Goal: Task Accomplishment & Management: Manage account settings

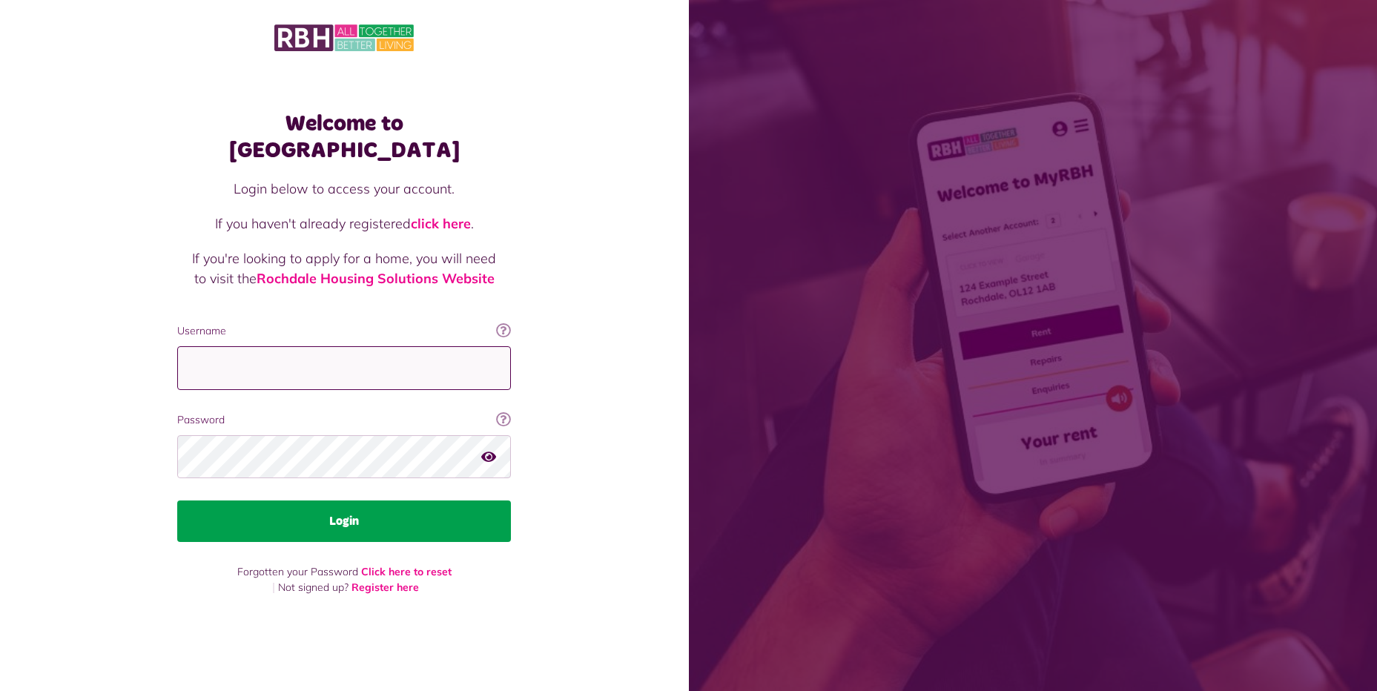
type input "**********"
click at [349, 501] on button "Login" at bounding box center [344, 522] width 334 height 42
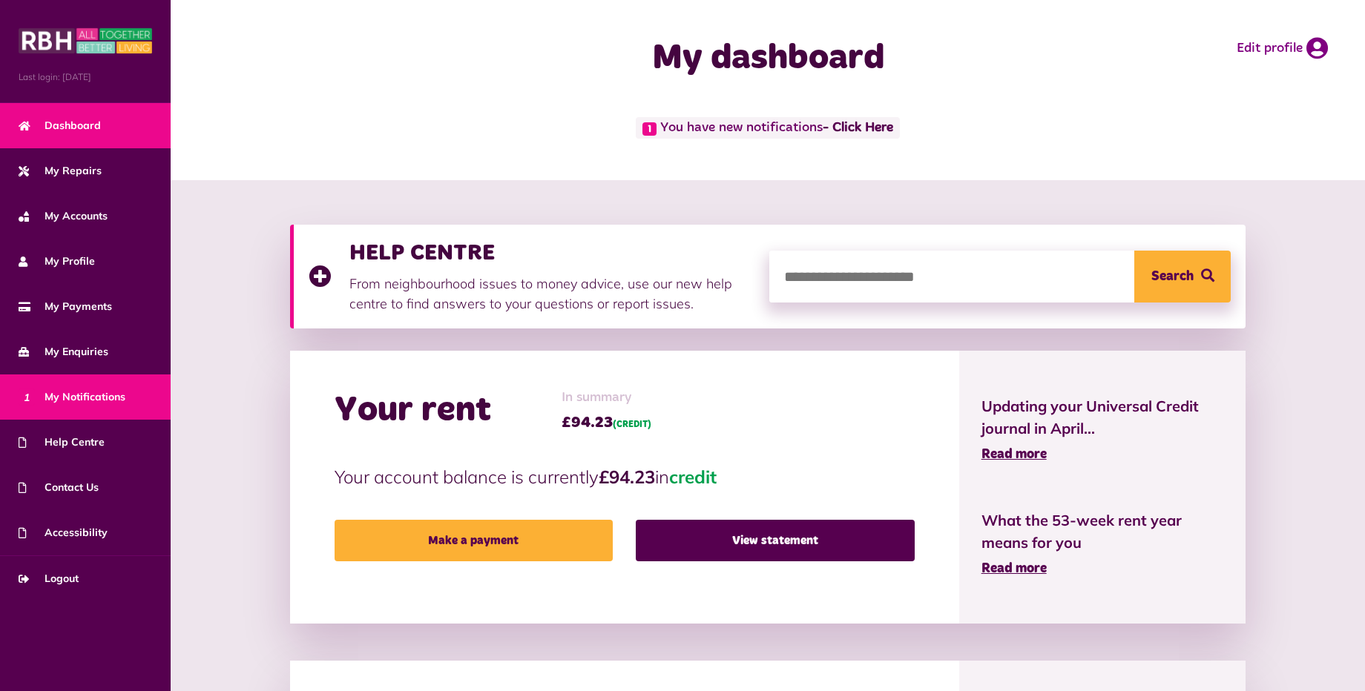
click at [69, 393] on span "1 My Notifications" at bounding box center [72, 397] width 107 height 16
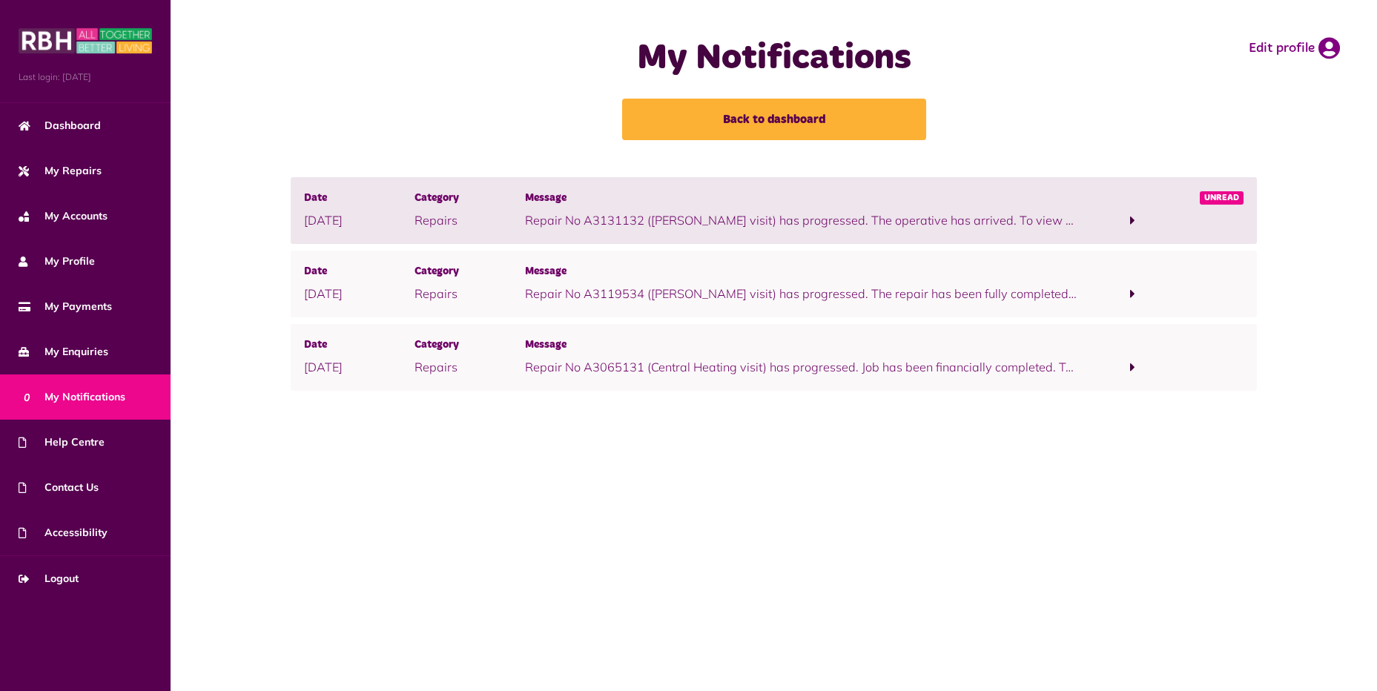
click at [1130, 216] on span at bounding box center [1132, 220] width 5 height 13
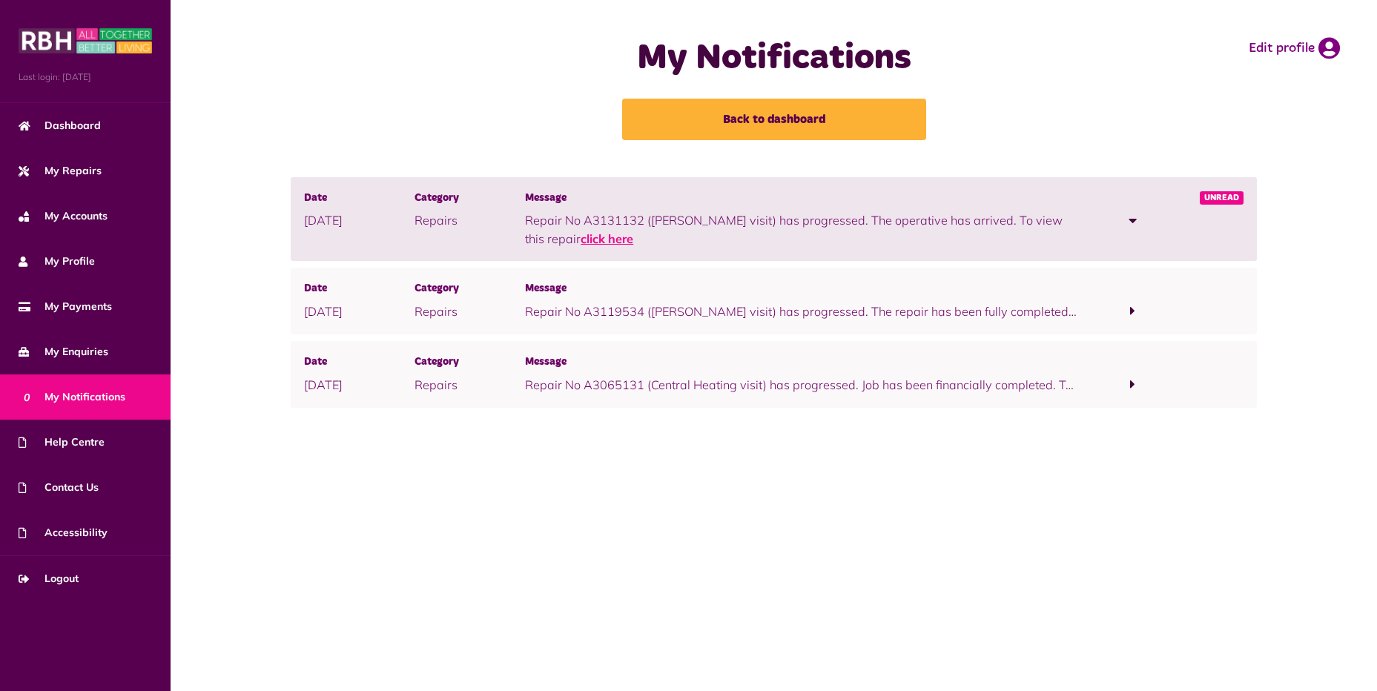
click at [633, 231] on link "click here" at bounding box center [607, 238] width 53 height 15
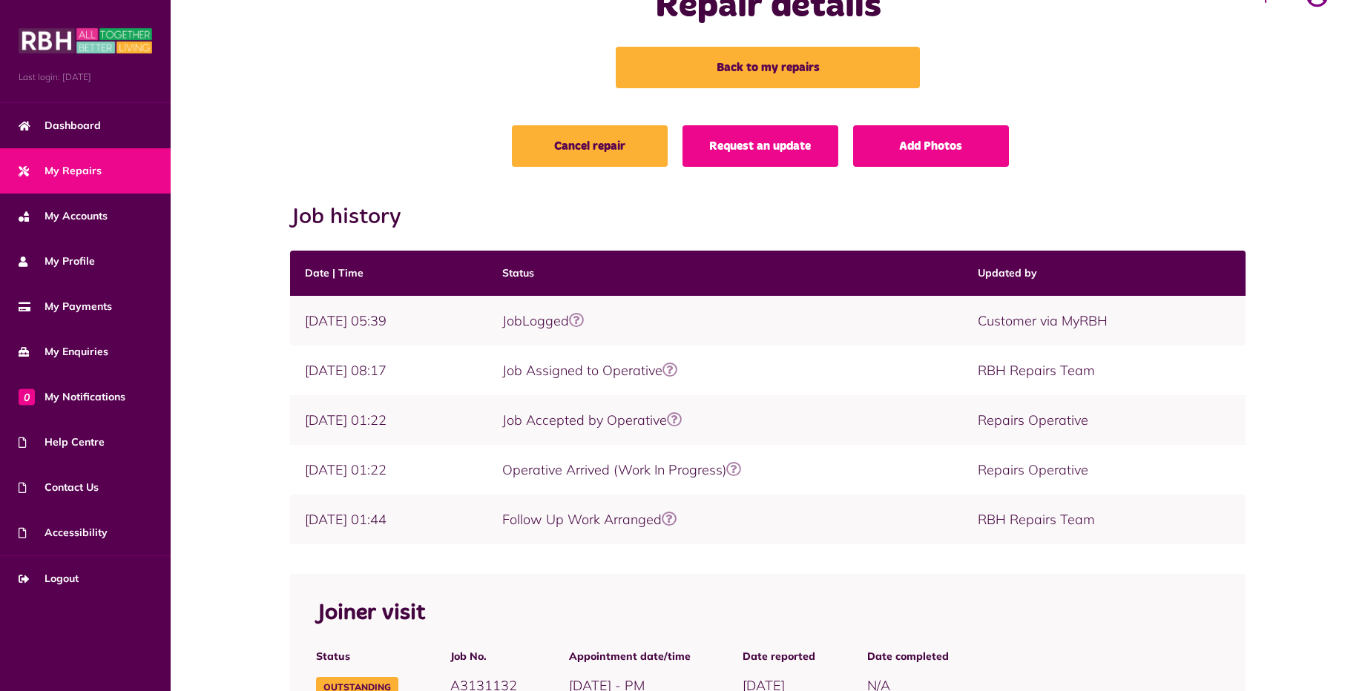
scroll to position [28, 0]
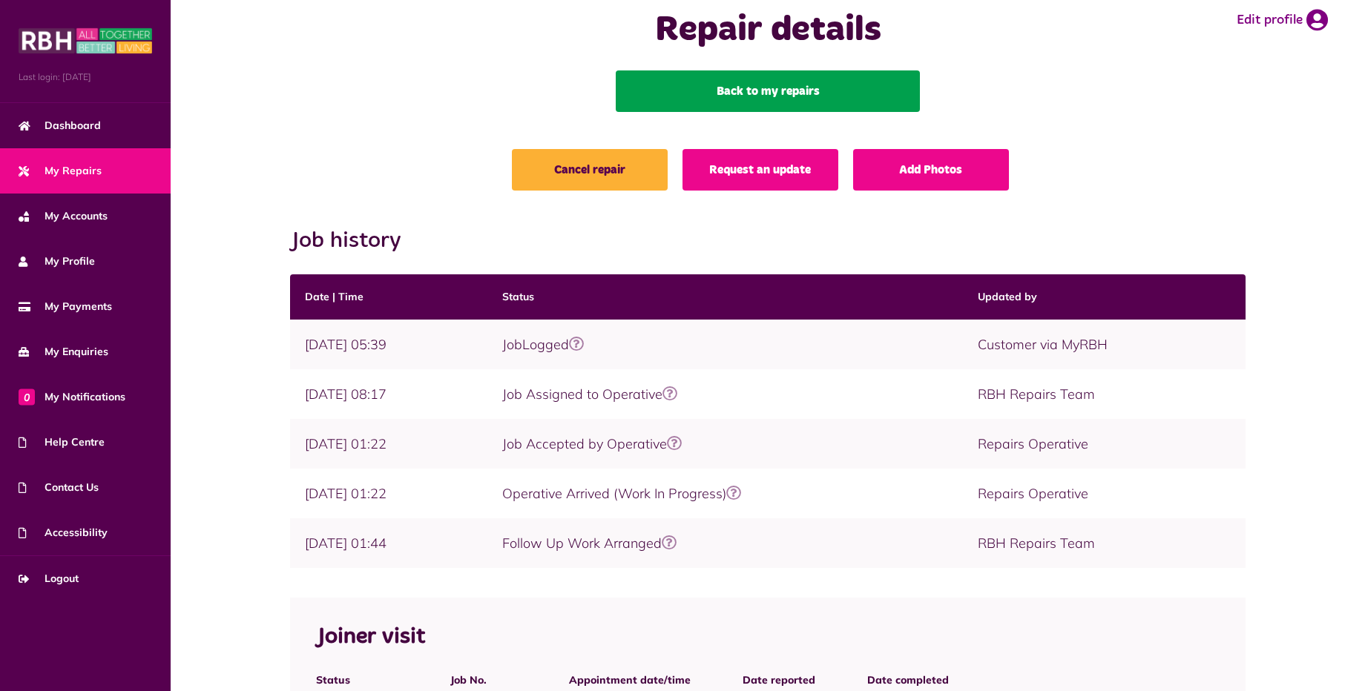
click at [803, 88] on link "Back to my repairs" at bounding box center [768, 91] width 304 height 42
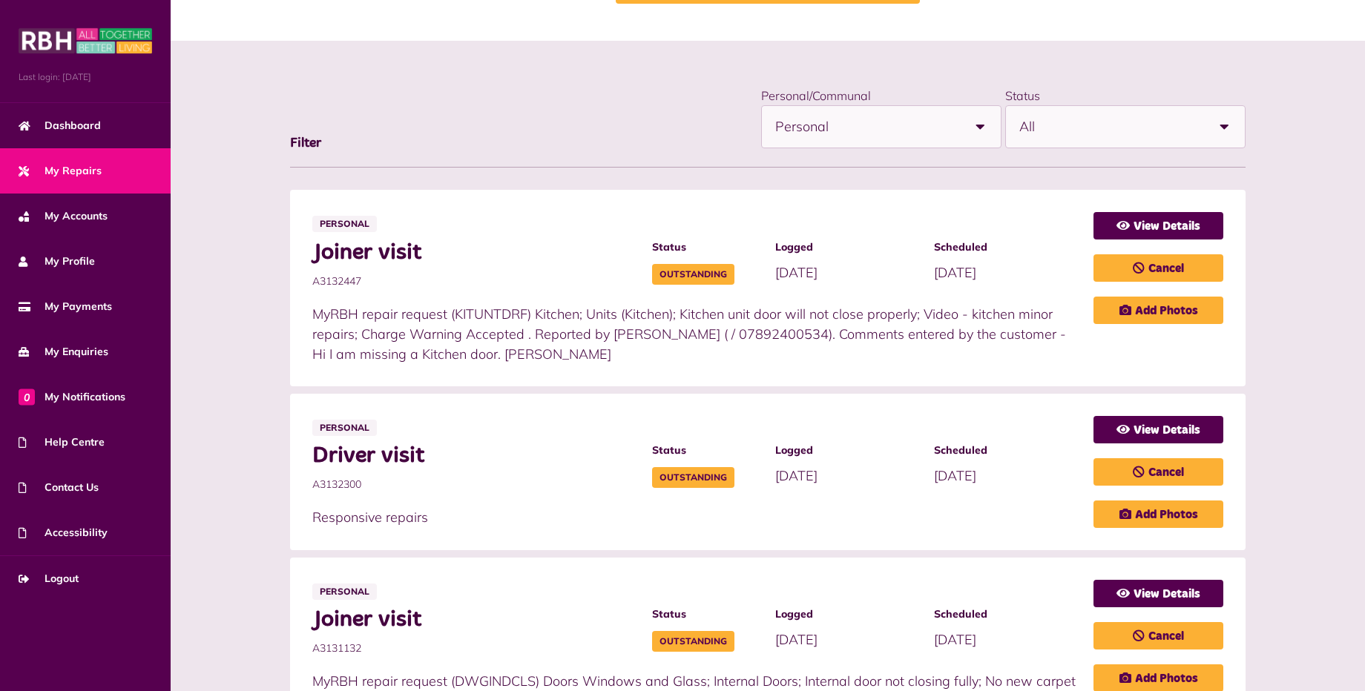
scroll to position [148, 0]
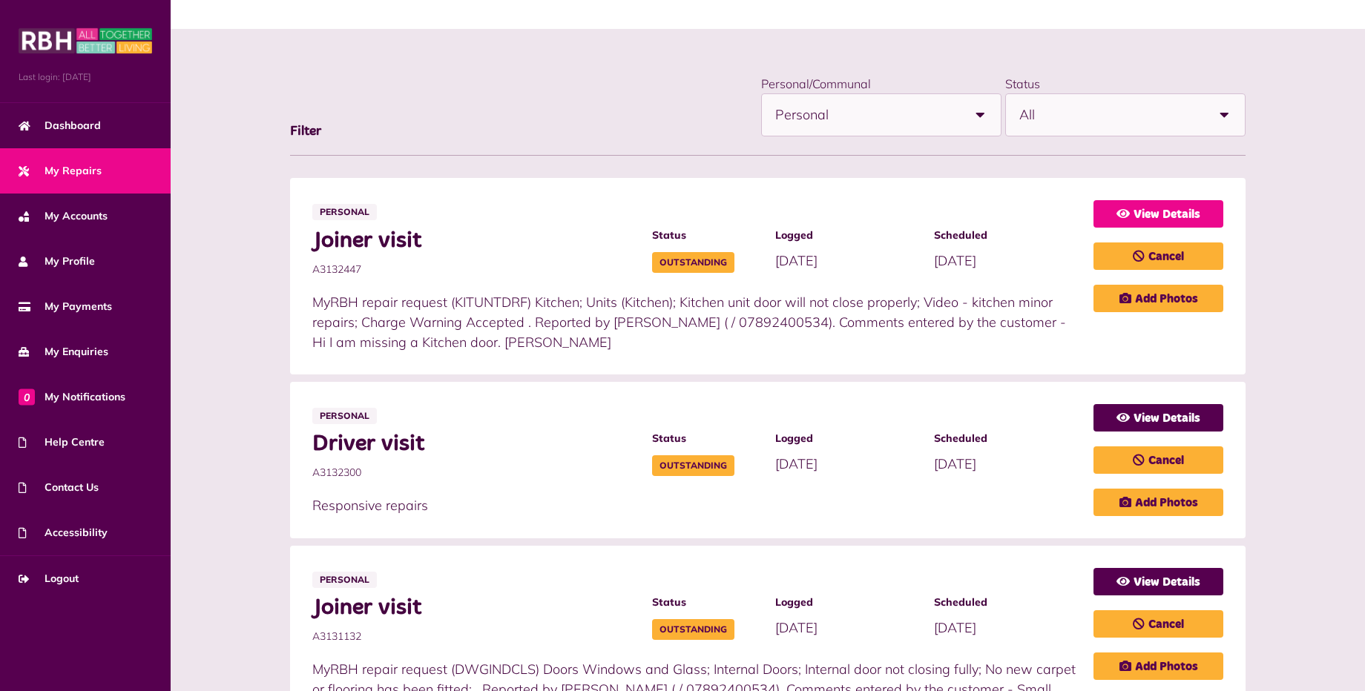
click at [1167, 213] on link "View Details" at bounding box center [1158, 213] width 130 height 27
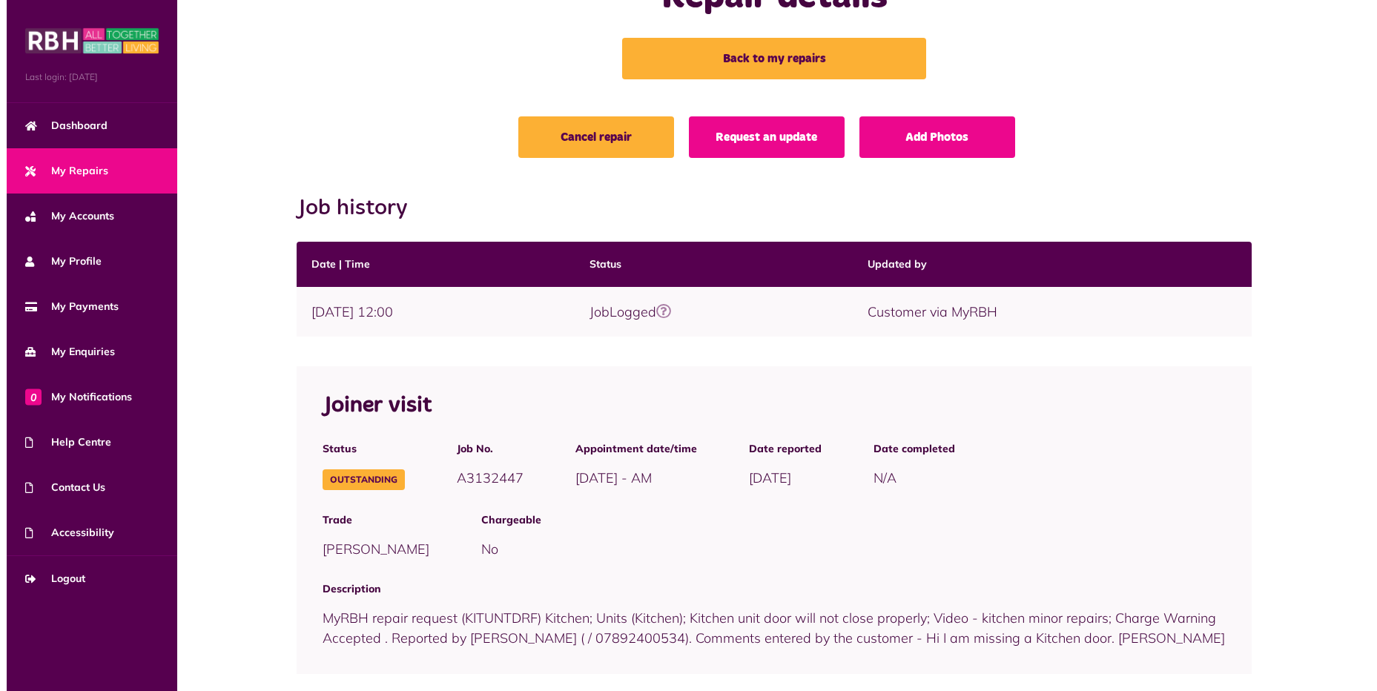
scroll to position [52, 0]
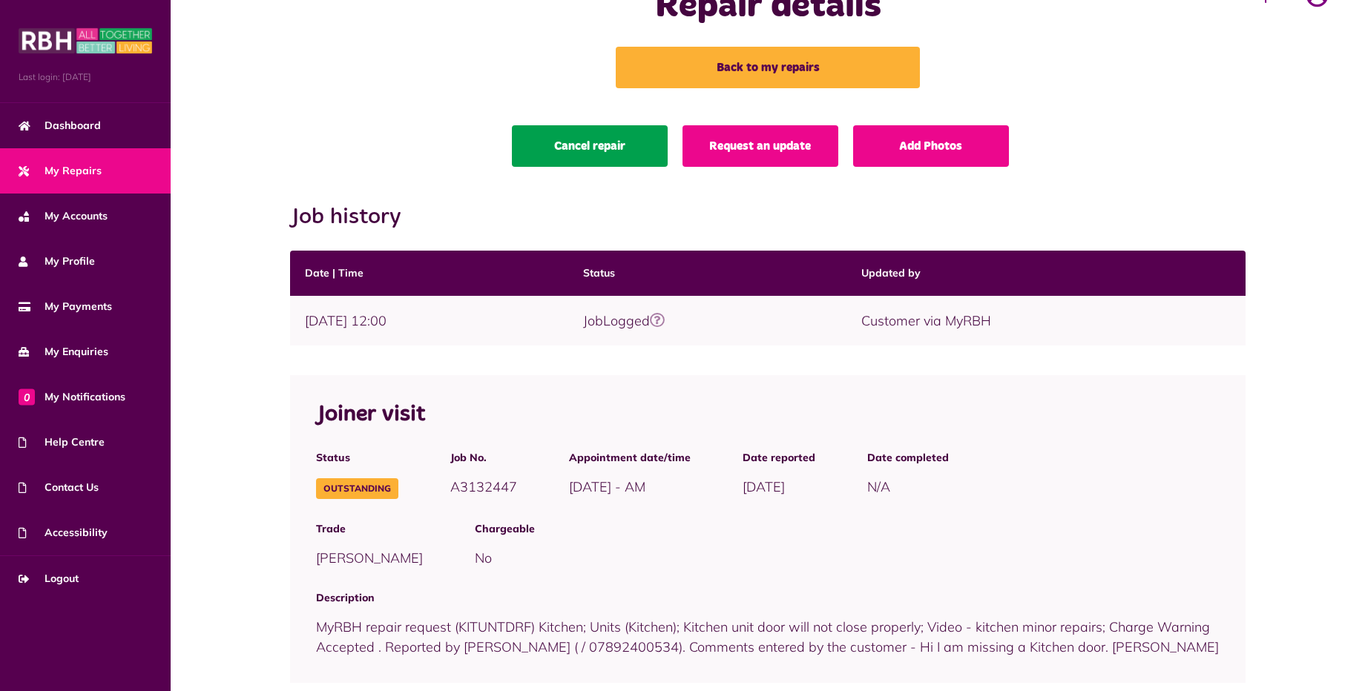
click at [595, 148] on link "Cancel repair" at bounding box center [590, 146] width 156 height 42
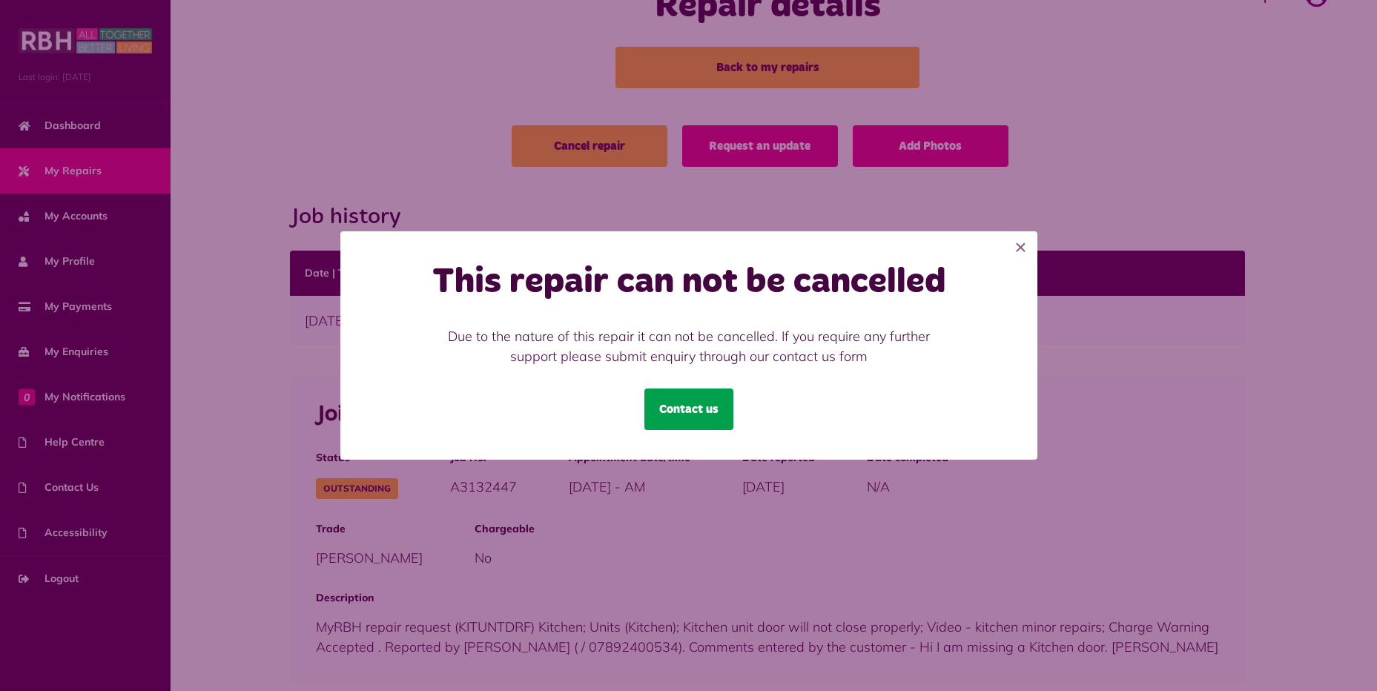
click at [687, 409] on link "Contact us" at bounding box center [688, 410] width 89 height 42
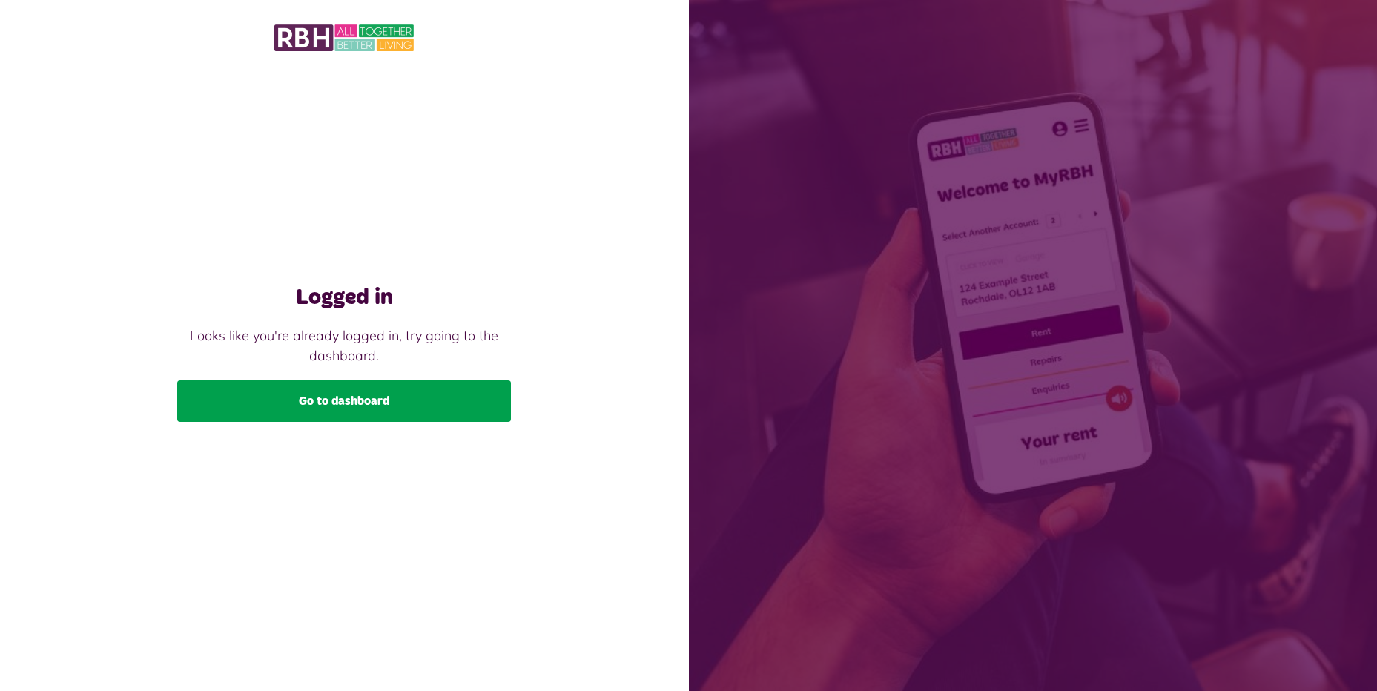
click at [353, 403] on link "Go to dashboard" at bounding box center [344, 401] width 334 height 42
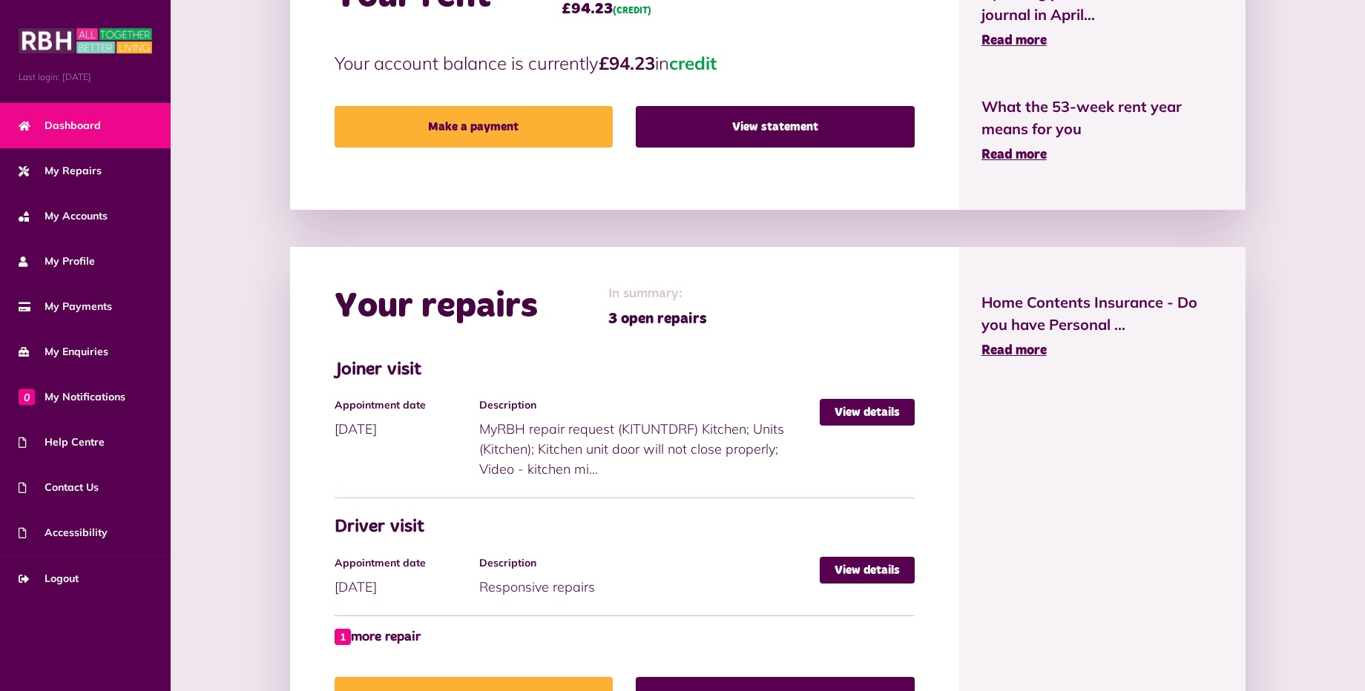
scroll to position [519, 0]
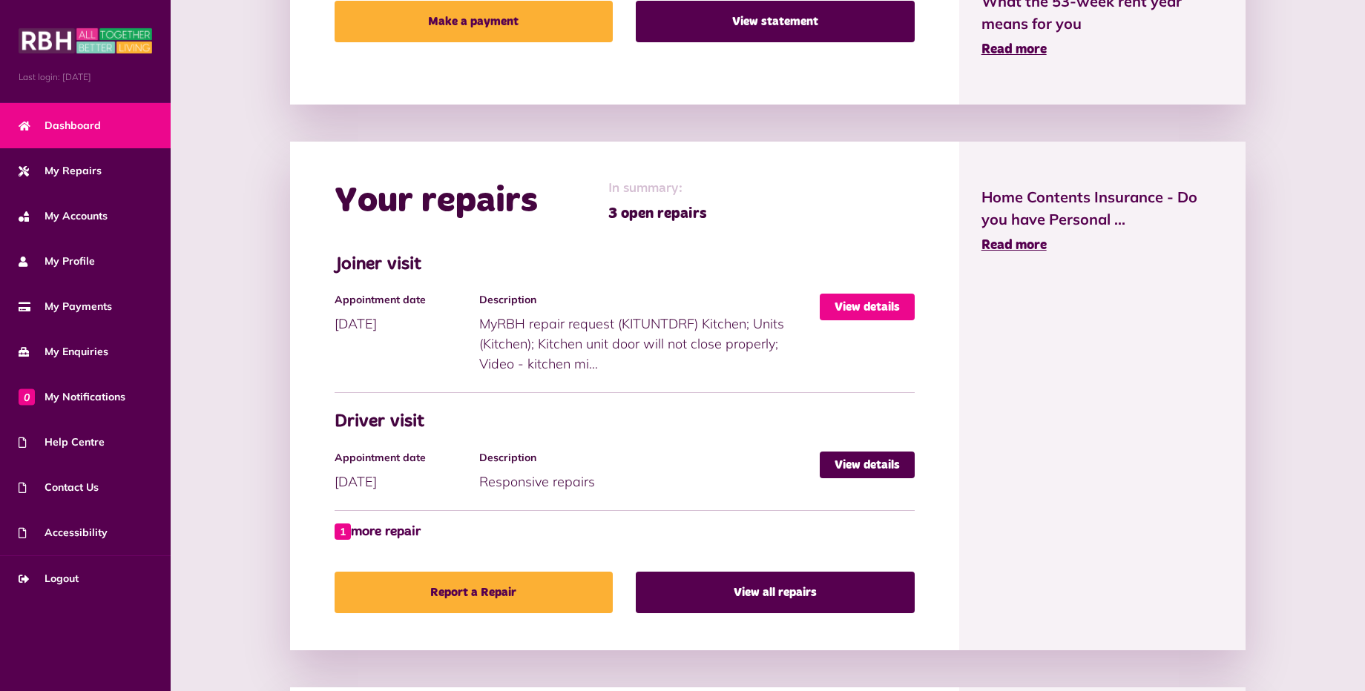
click at [867, 303] on link "View details" at bounding box center [867, 307] width 95 height 27
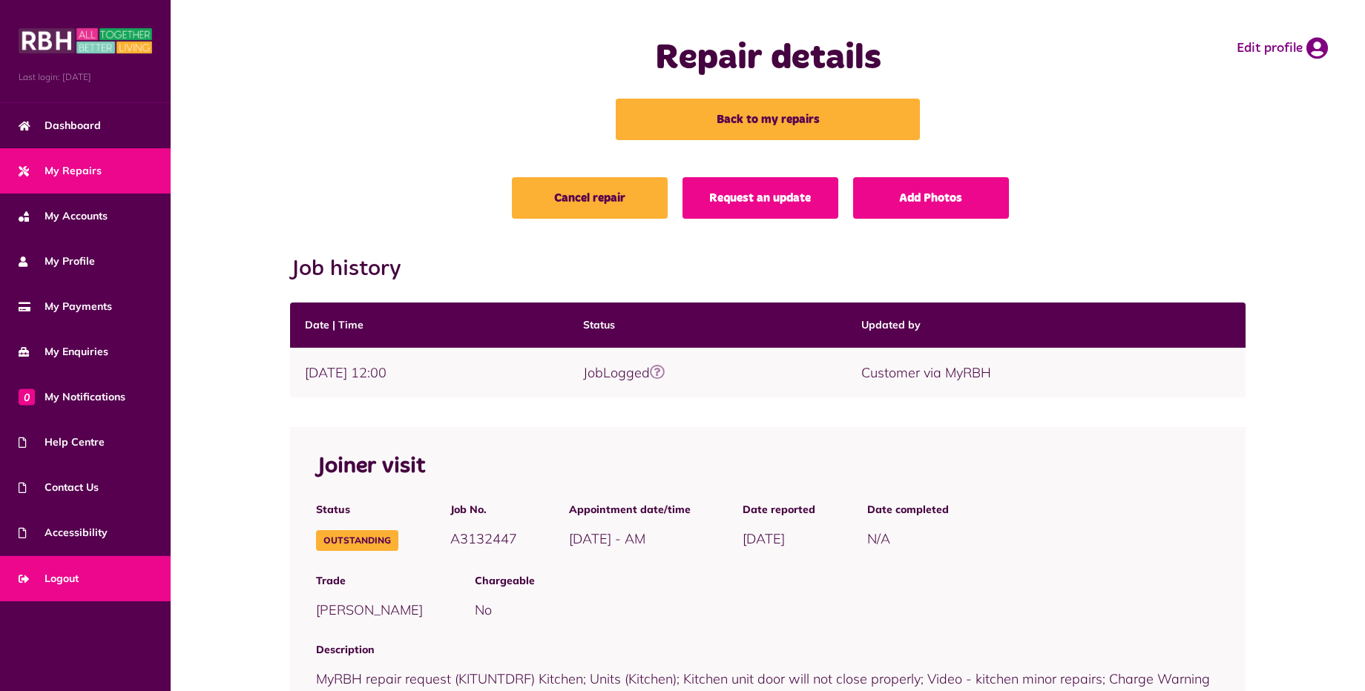
click at [42, 577] on span "Logout" at bounding box center [49, 579] width 60 height 16
